Goal: Task Accomplishment & Management: Manage account settings

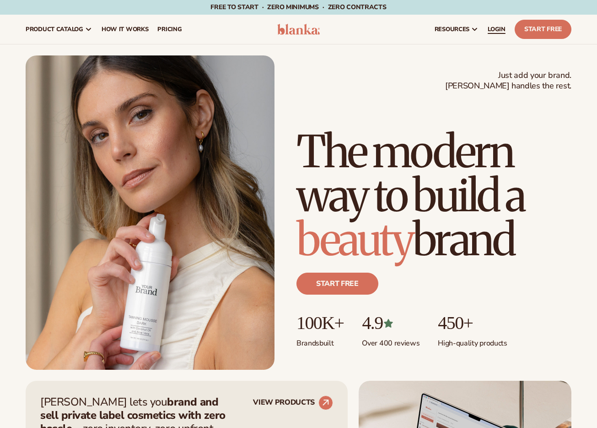
click at [493, 24] on link "LOGIN" at bounding box center [496, 29] width 27 height 29
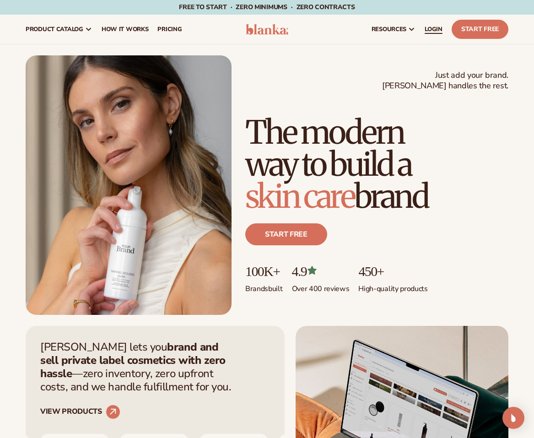
click at [425, 33] on link "LOGIN" at bounding box center [433, 29] width 27 height 29
